Goal: Find specific page/section: Find specific page/section

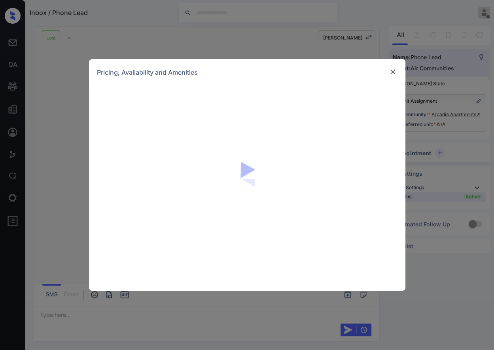
scroll to position [405, 0]
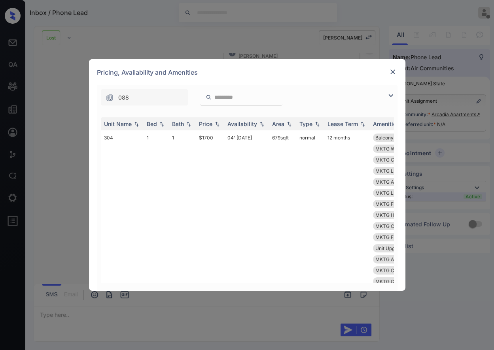
click at [390, 72] on img at bounding box center [392, 72] width 8 height 8
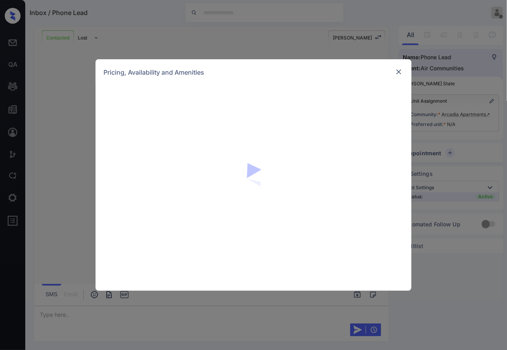
scroll to position [223, 0]
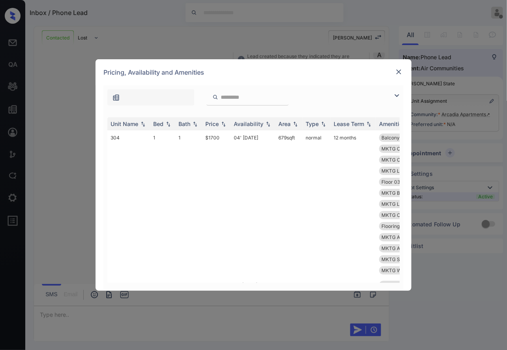
click at [399, 74] on img at bounding box center [399, 72] width 8 height 8
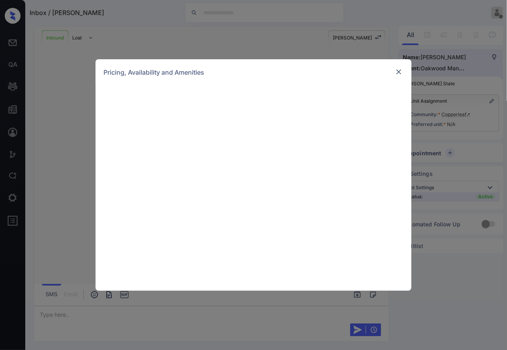
scroll to position [444, 0]
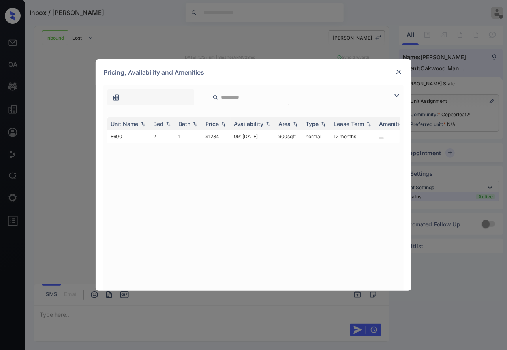
click at [403, 71] on img at bounding box center [399, 72] width 8 height 8
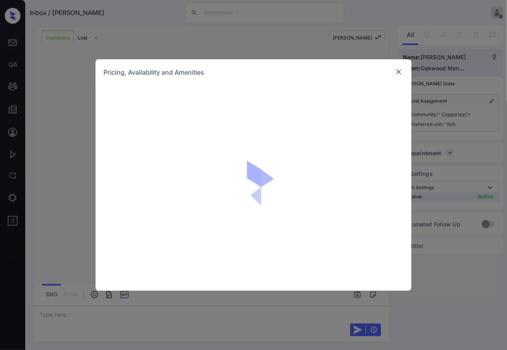
scroll to position [111, 0]
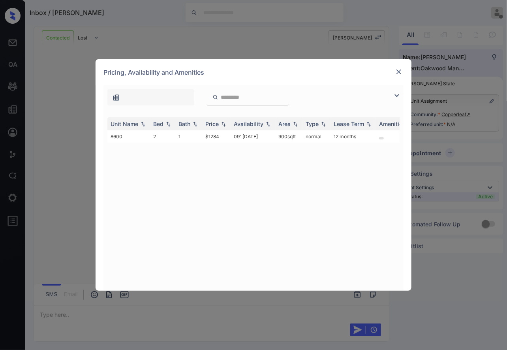
click at [400, 74] on img at bounding box center [399, 72] width 8 height 8
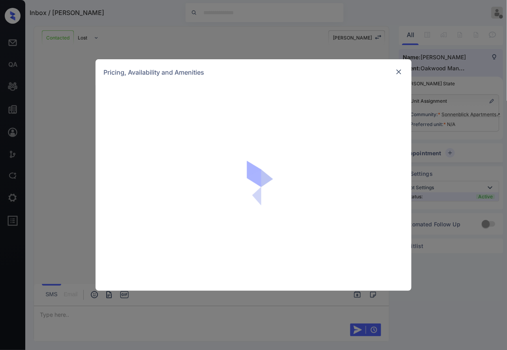
scroll to position [774, 0]
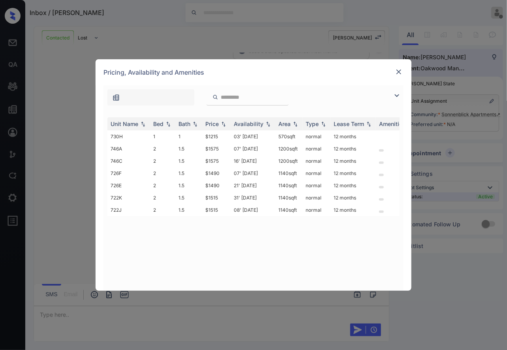
click at [400, 70] on img at bounding box center [399, 72] width 8 height 8
